Goal: Transaction & Acquisition: Purchase product/service

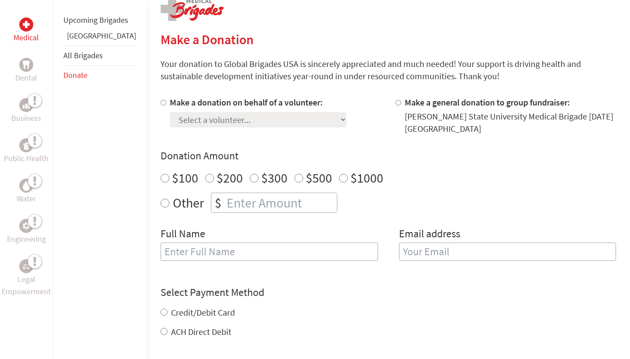
scroll to position [202, 0]
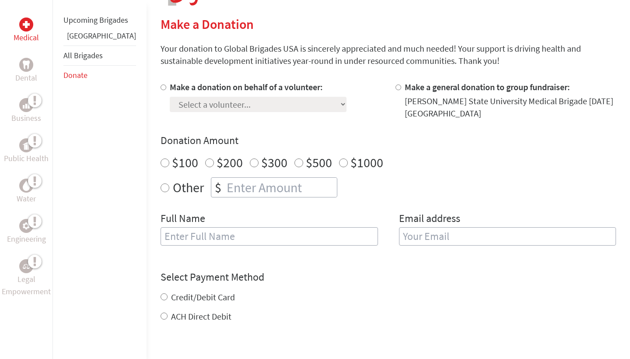
click at [161, 89] on input "Make a donation on behalf of a volunteer:" at bounding box center [164, 87] width 6 height 6
radio input "true"
select select "EB32B591-568E-11F0-B8AC-42010A400003"
type input "[PERSON_NAME]"
radio input "true"
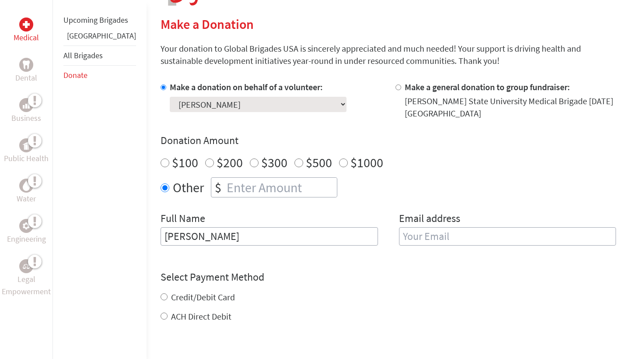
click at [237, 189] on input "number" at bounding box center [281, 187] width 112 height 19
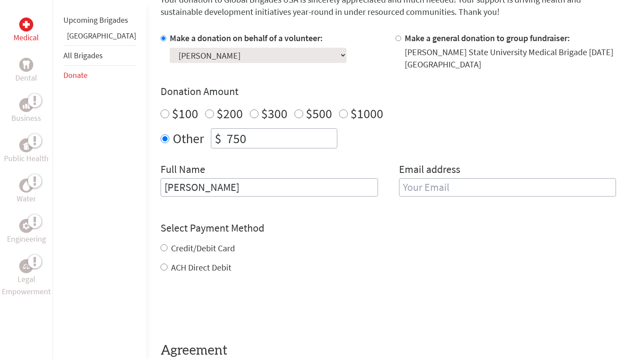
scroll to position [252, 0]
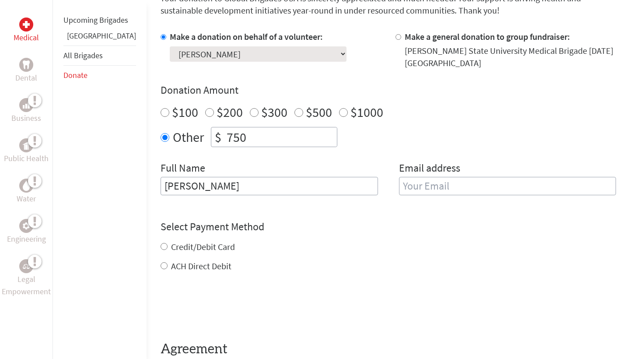
type input "750"
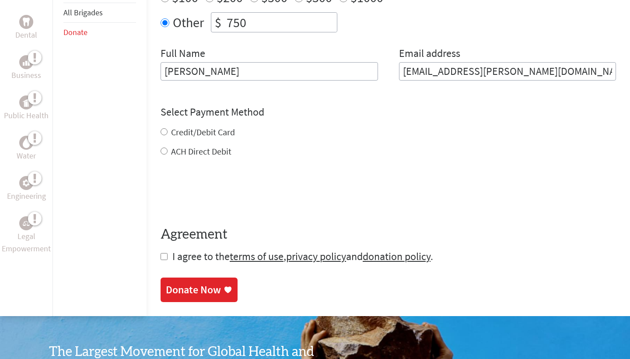
scroll to position [415, 0]
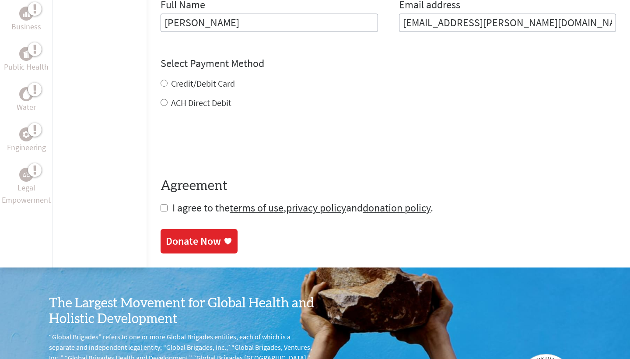
type input "[EMAIL_ADDRESS][PERSON_NAME][DOMAIN_NAME]"
click at [180, 84] on div "Credit/Debit Card ACH Direct Debit" at bounding box center [388, 92] width 455 height 31
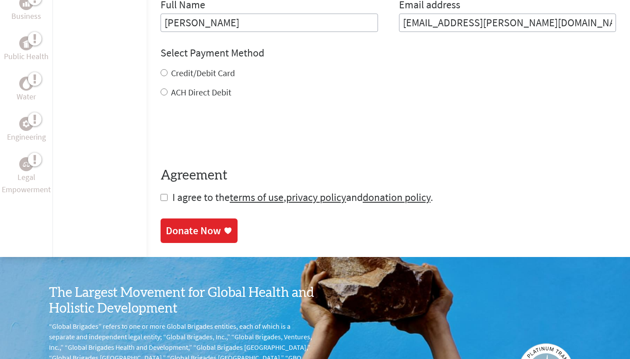
click at [161, 74] on input "Credit/Debit Card" at bounding box center [164, 72] width 7 height 7
radio input "true"
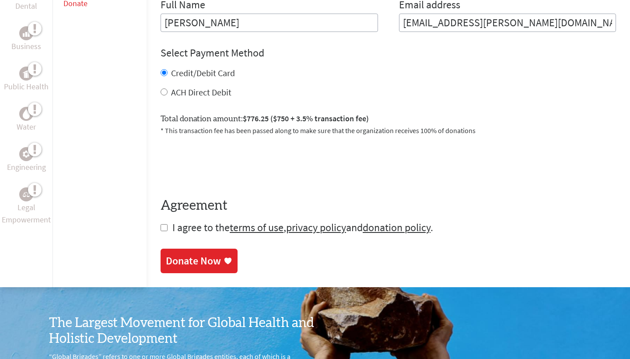
click at [161, 230] on input "checkbox" at bounding box center [164, 227] width 7 height 7
checkbox input "true"
click at [172, 265] on div "Donate Now" at bounding box center [193, 262] width 55 height 14
